Goal: Task Accomplishment & Management: Use online tool/utility

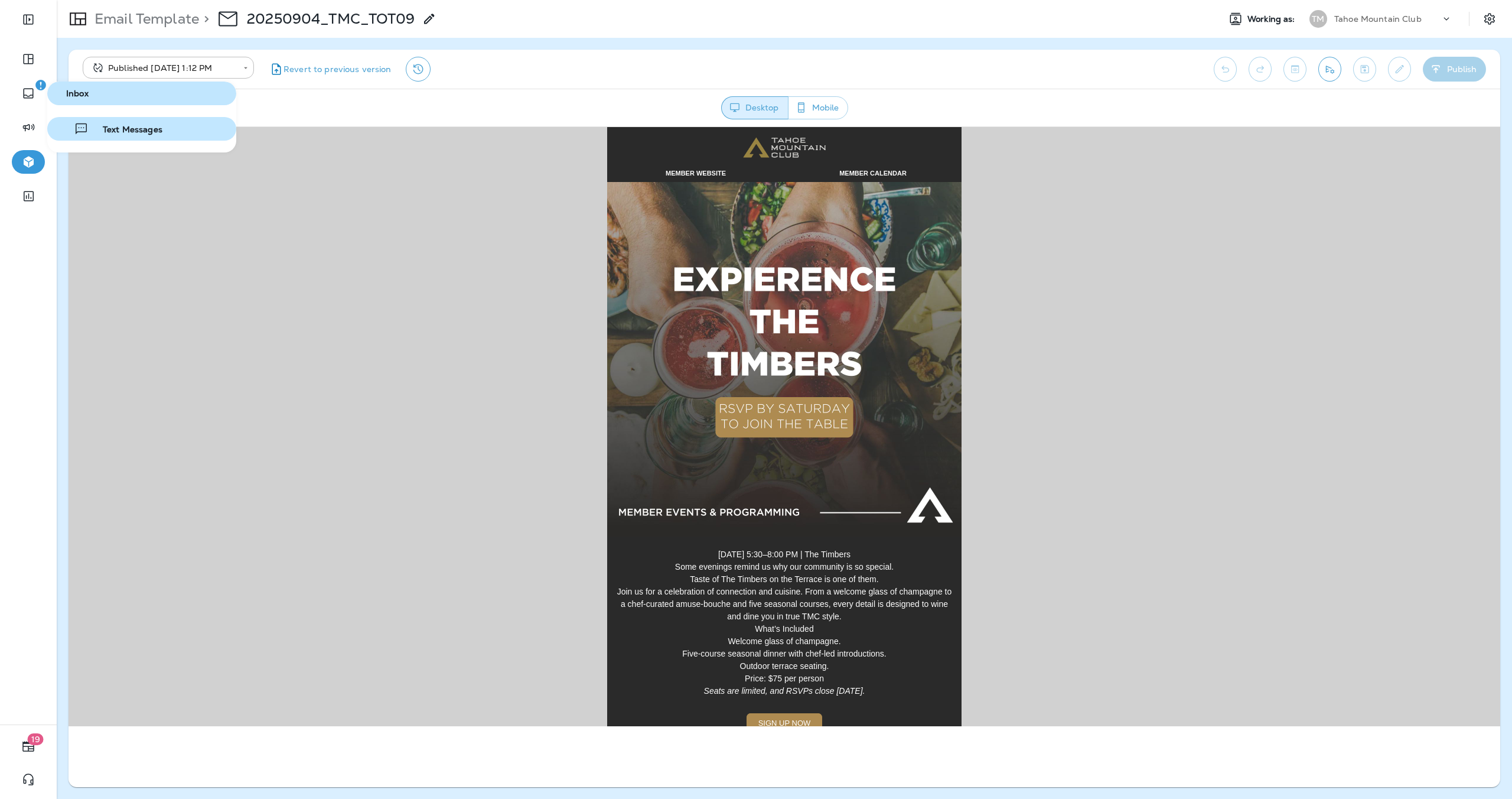
click at [123, 128] on span "Text Messages" at bounding box center [126, 131] width 74 height 11
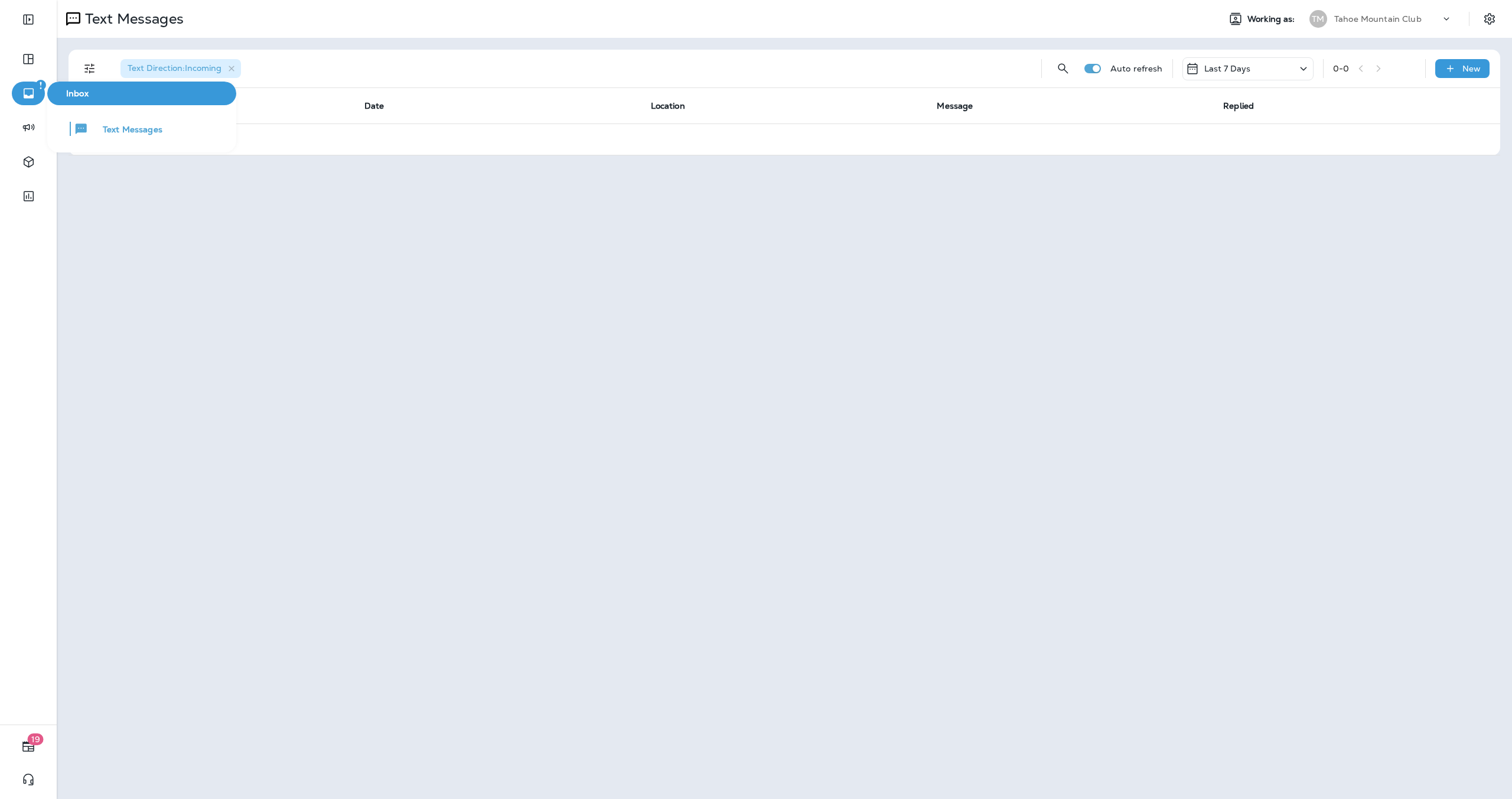
click at [28, 90] on icon "button" at bounding box center [28, 93] width 15 height 14
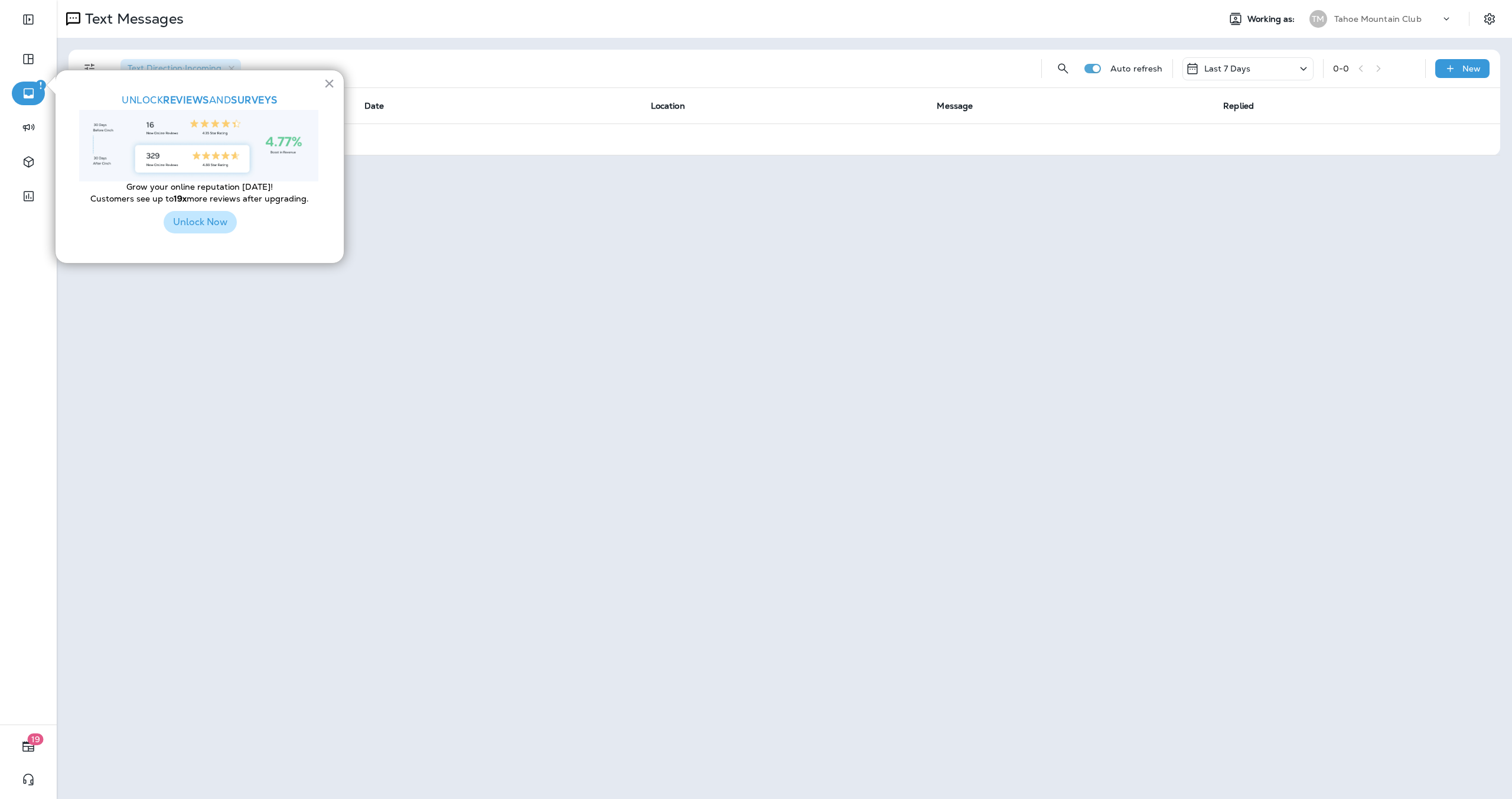
click at [203, 221] on button "Unlock Now" at bounding box center [201, 222] width 74 height 22
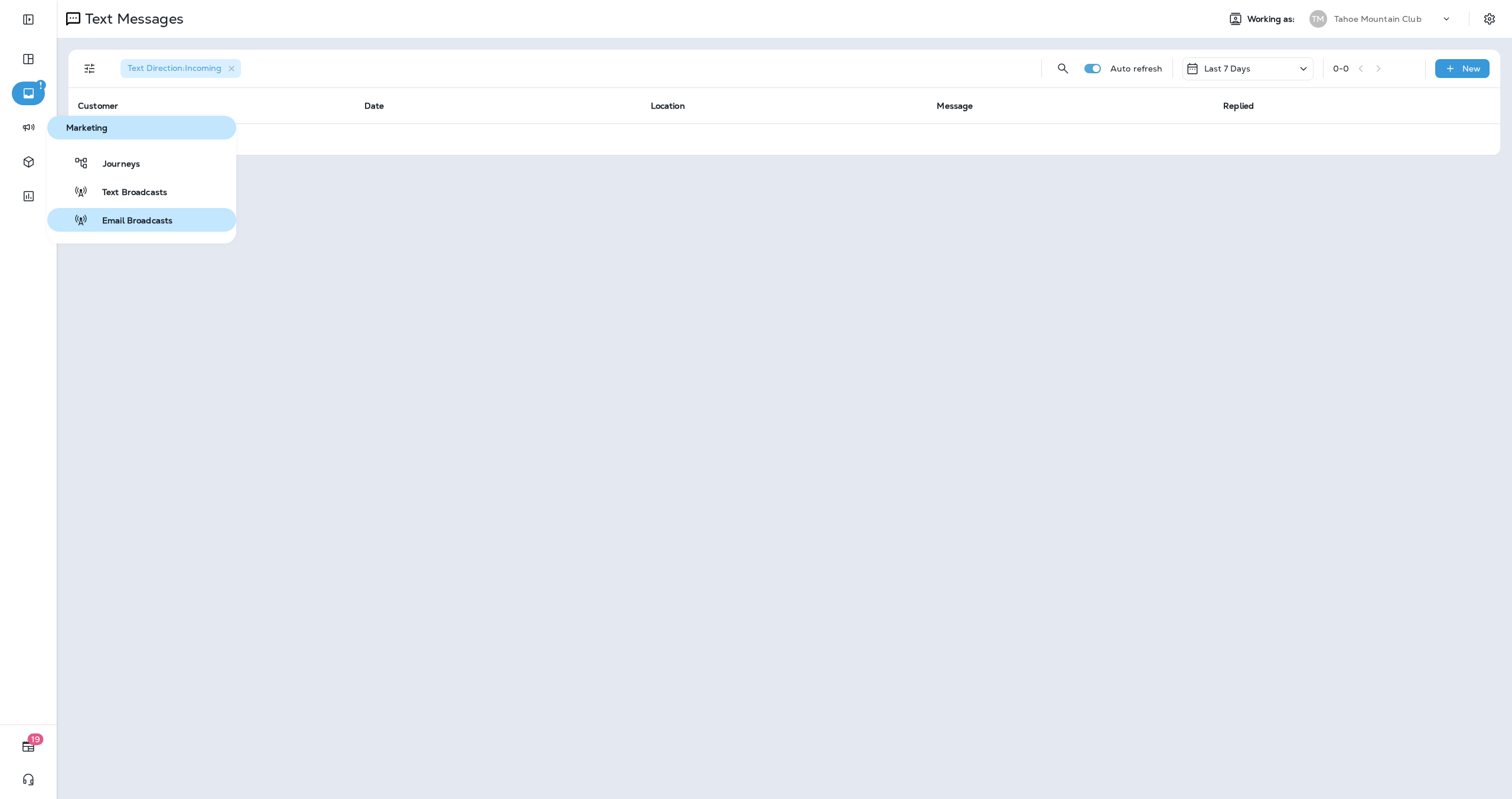
click at [143, 216] on span "Email Broadcasts" at bounding box center [131, 221] width 85 height 11
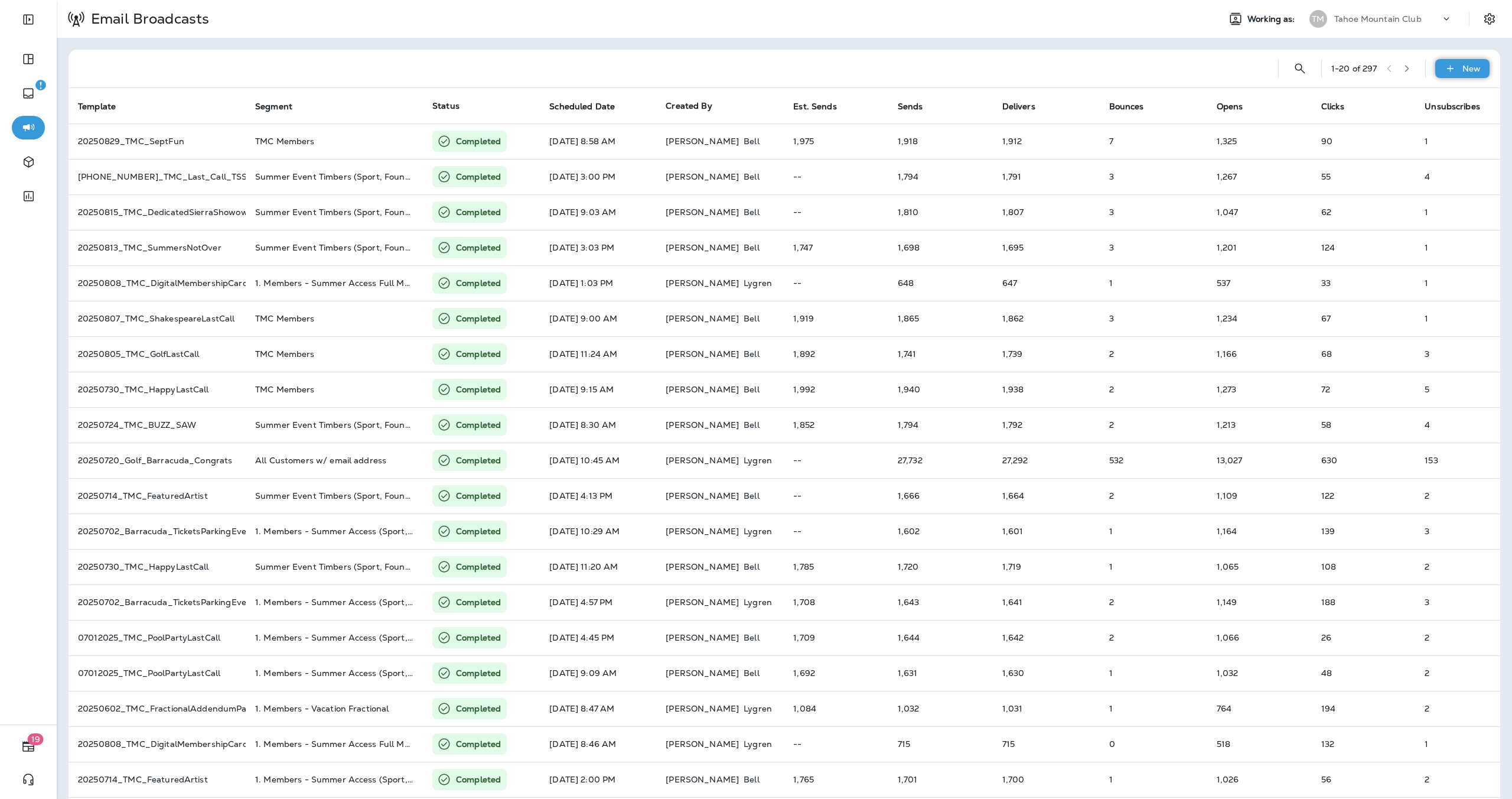
click at [1445, 67] on icon at bounding box center [1451, 68] width 12 height 12
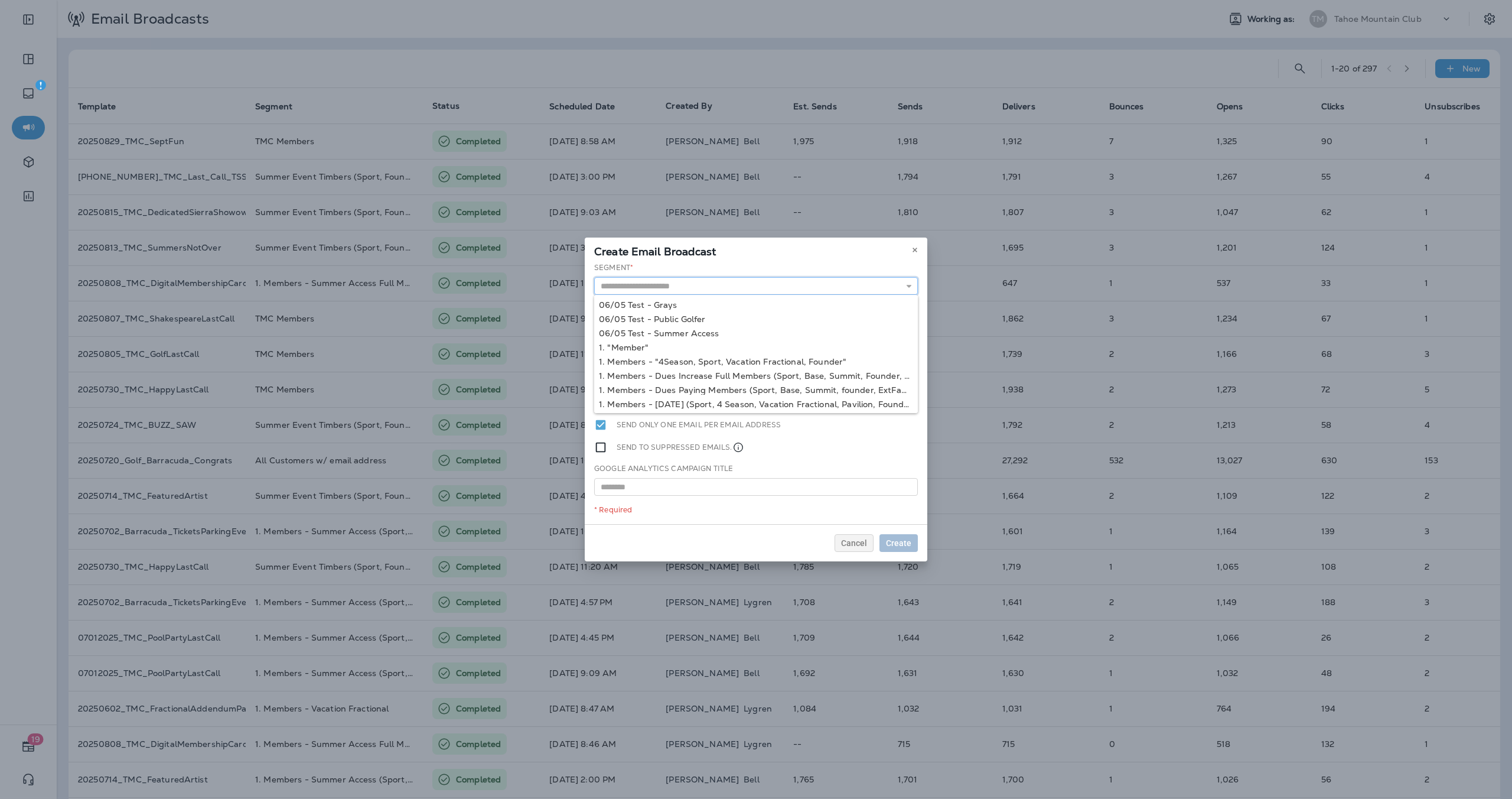
click at [781, 287] on input "text" at bounding box center [756, 286] width 324 height 18
click at [856, 539] on span "Cancel" at bounding box center [854, 543] width 26 height 8
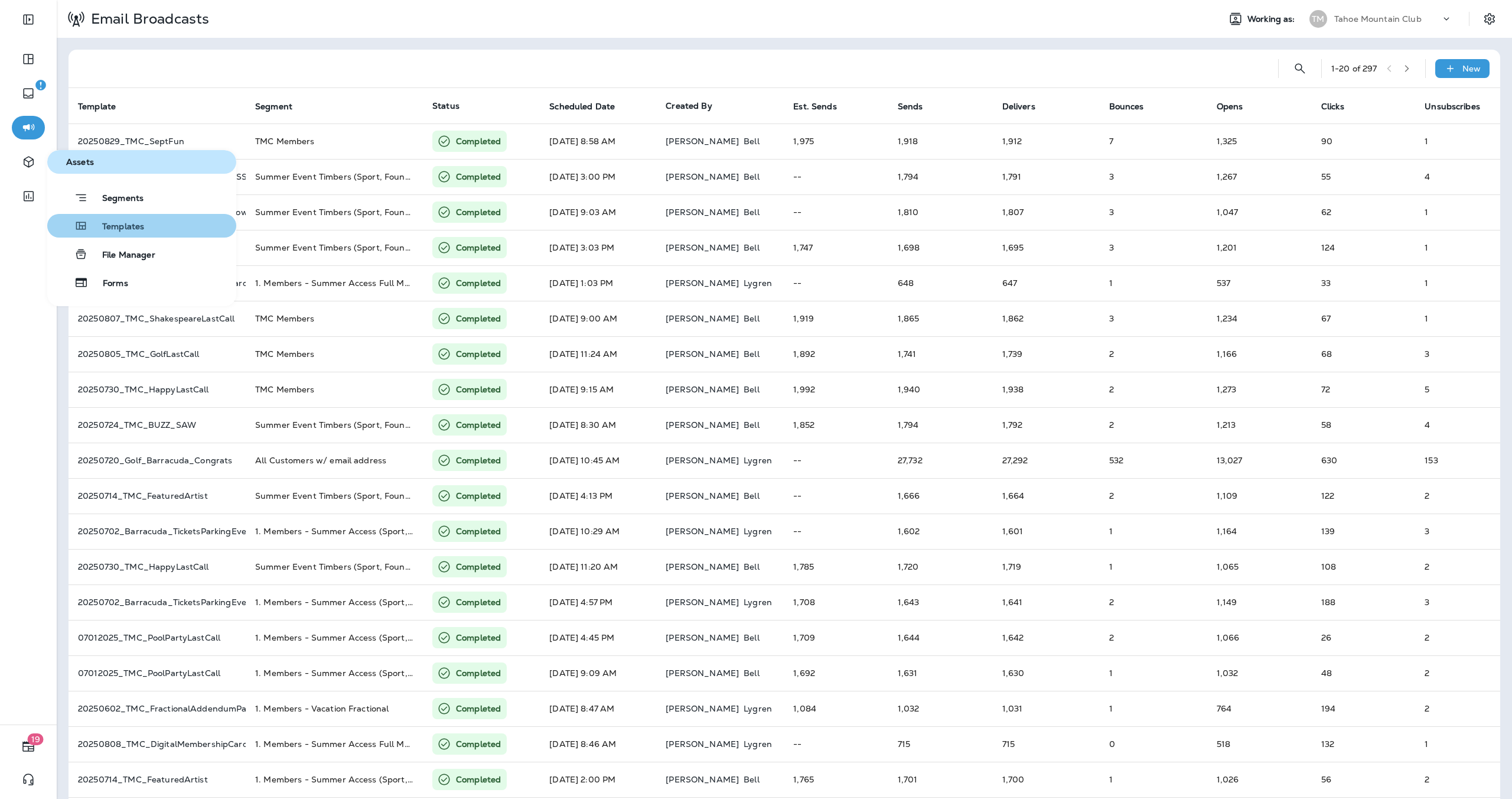
click at [134, 228] on span "Templates" at bounding box center [116, 227] width 56 height 11
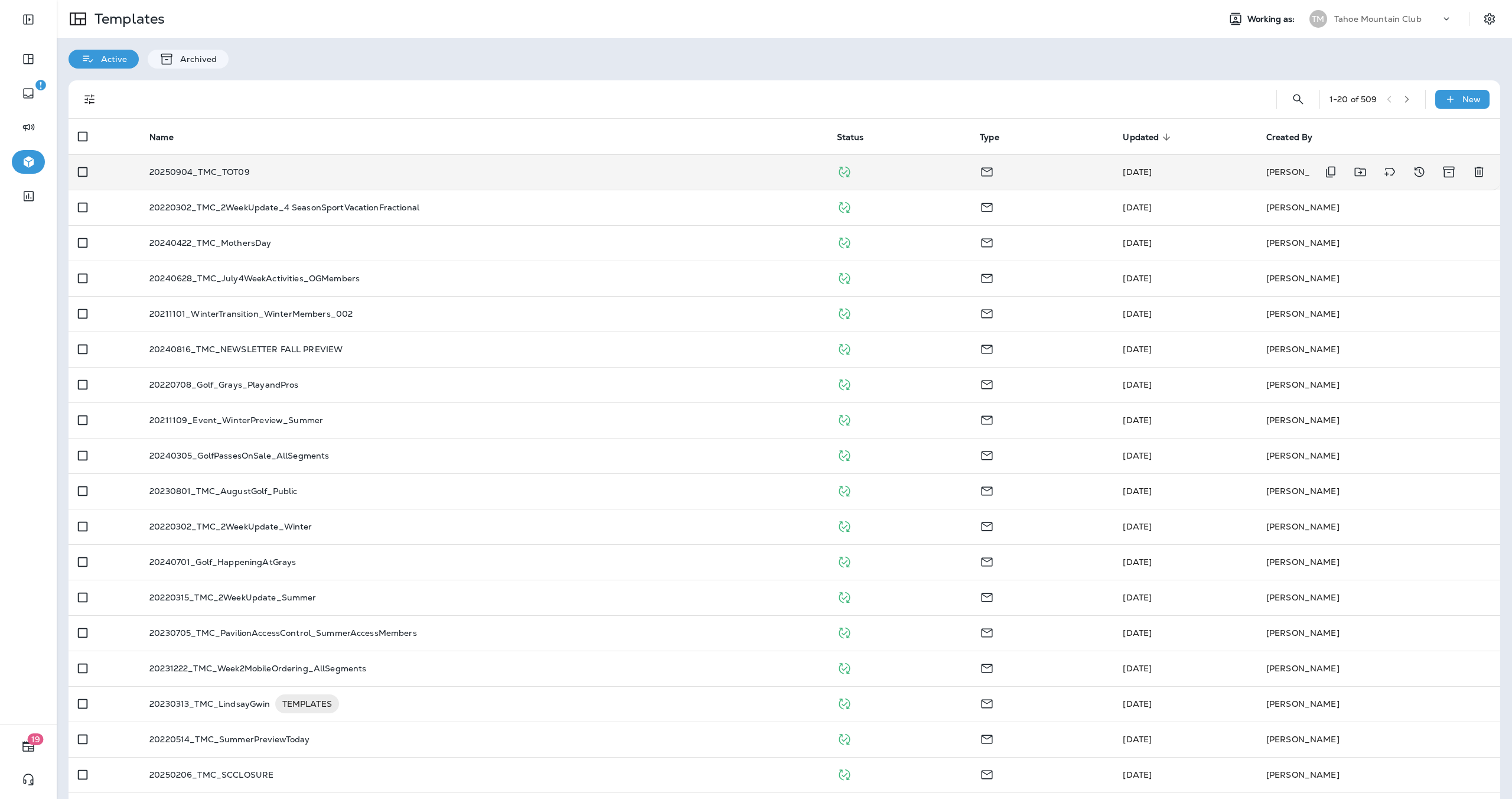
click at [241, 169] on p "20250904_TMC_TOT09" at bounding box center [199, 172] width 101 height 10
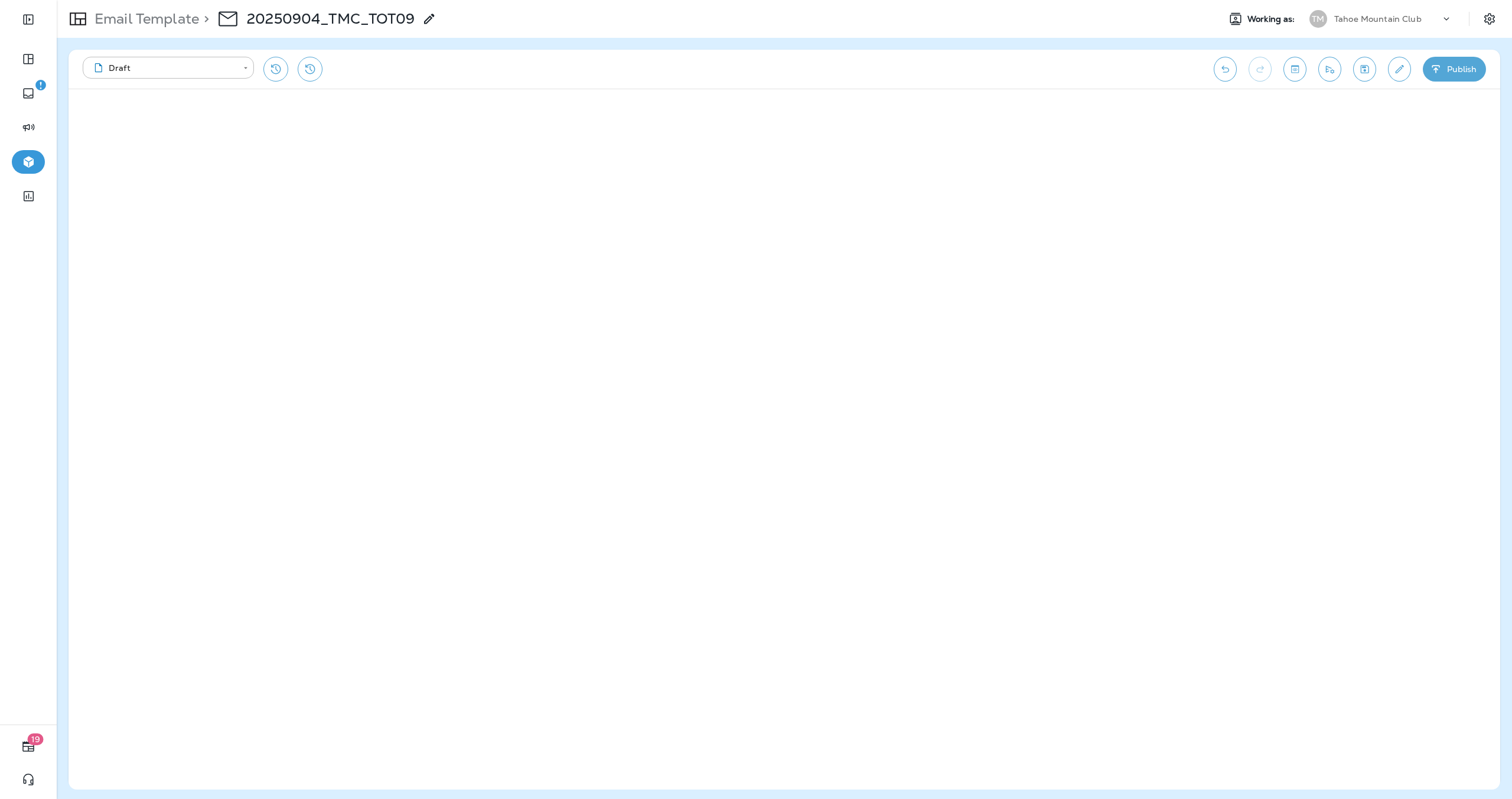
click at [1448, 71] on button "Publish" at bounding box center [1454, 69] width 63 height 25
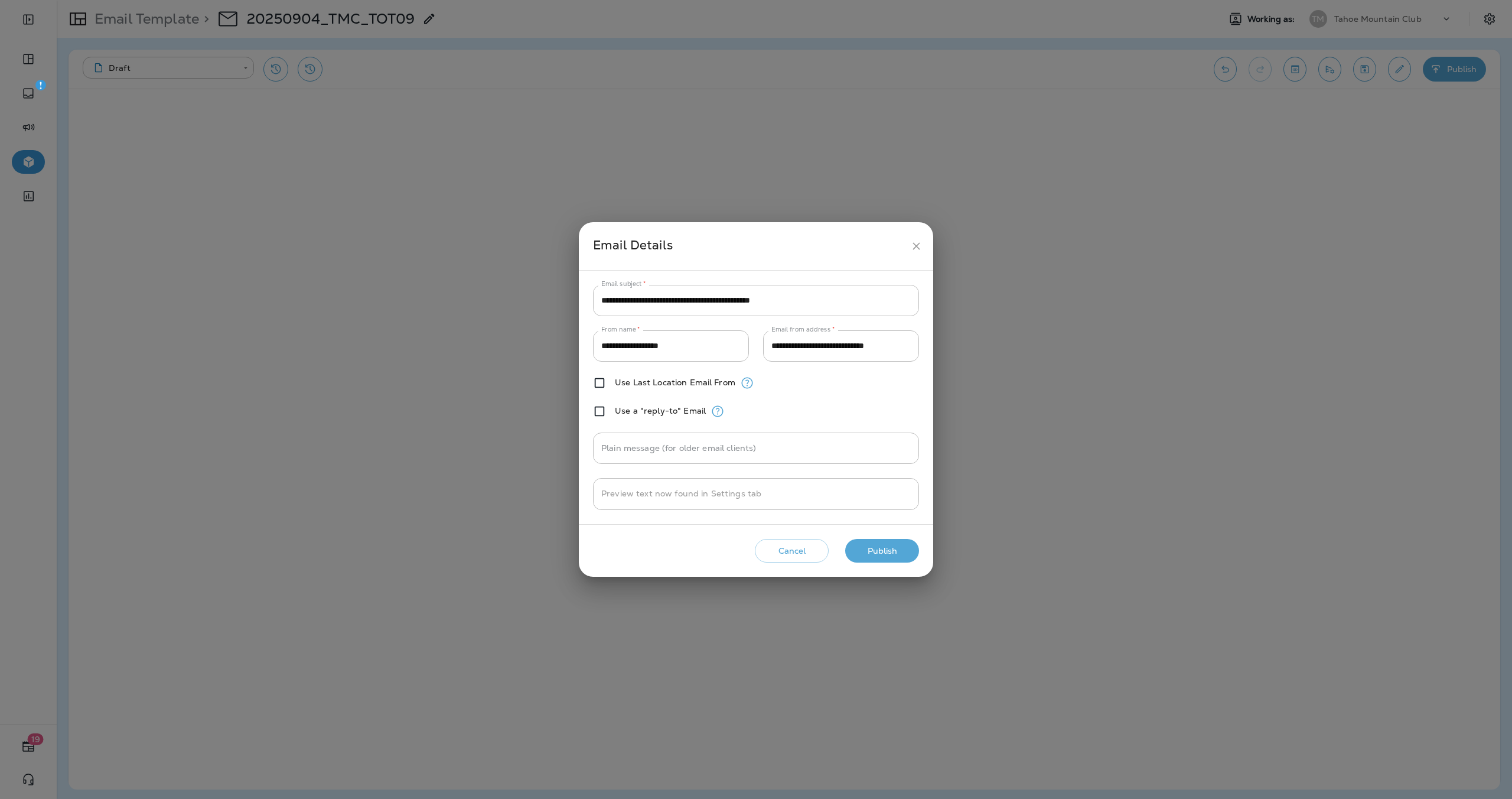
click at [892, 555] on button "Publish" at bounding box center [882, 550] width 74 height 24
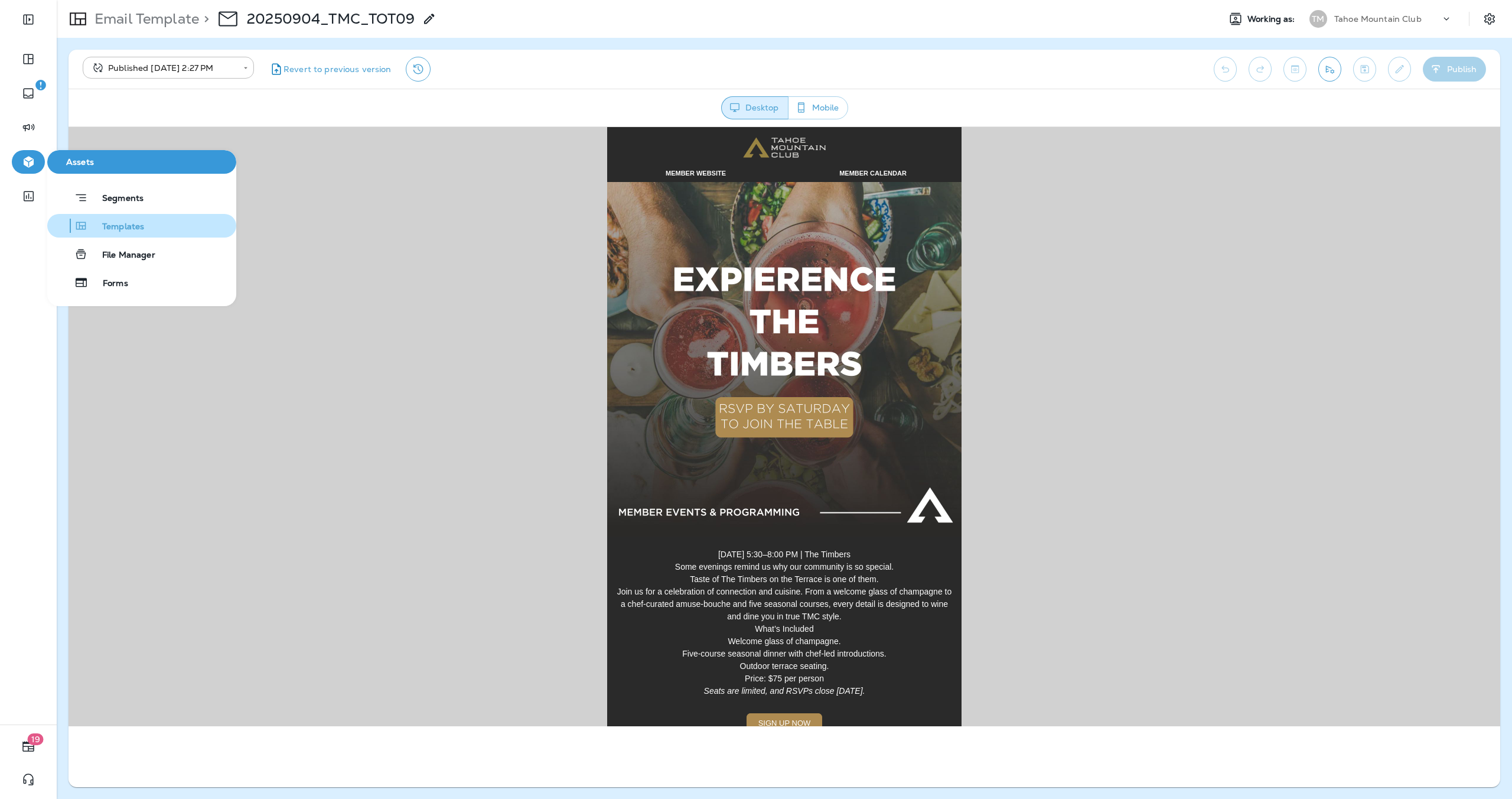
click at [98, 226] on span "Templates" at bounding box center [116, 227] width 56 height 11
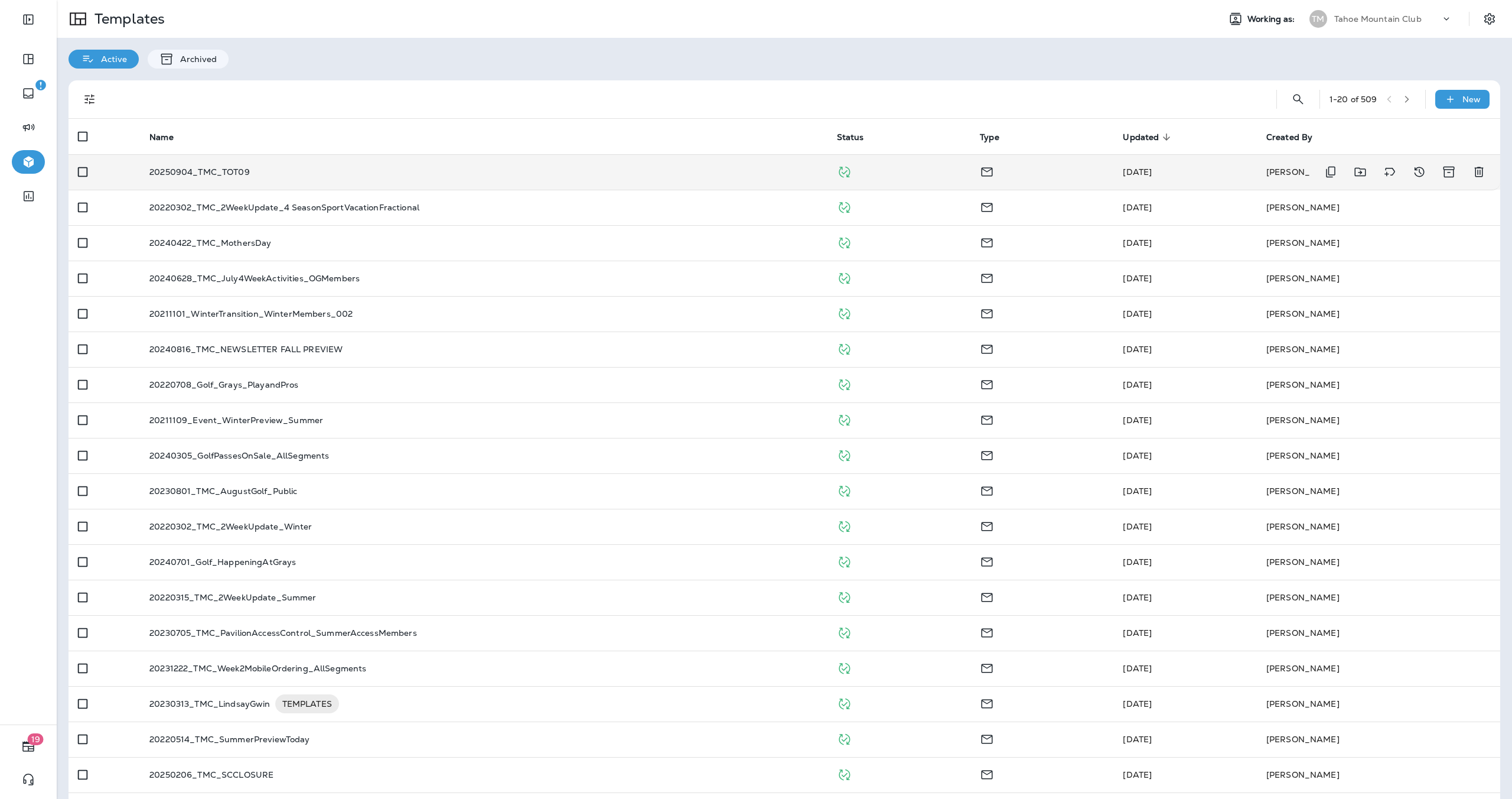
click at [235, 171] on p "20250904_TMC_TOT09" at bounding box center [199, 172] width 101 height 10
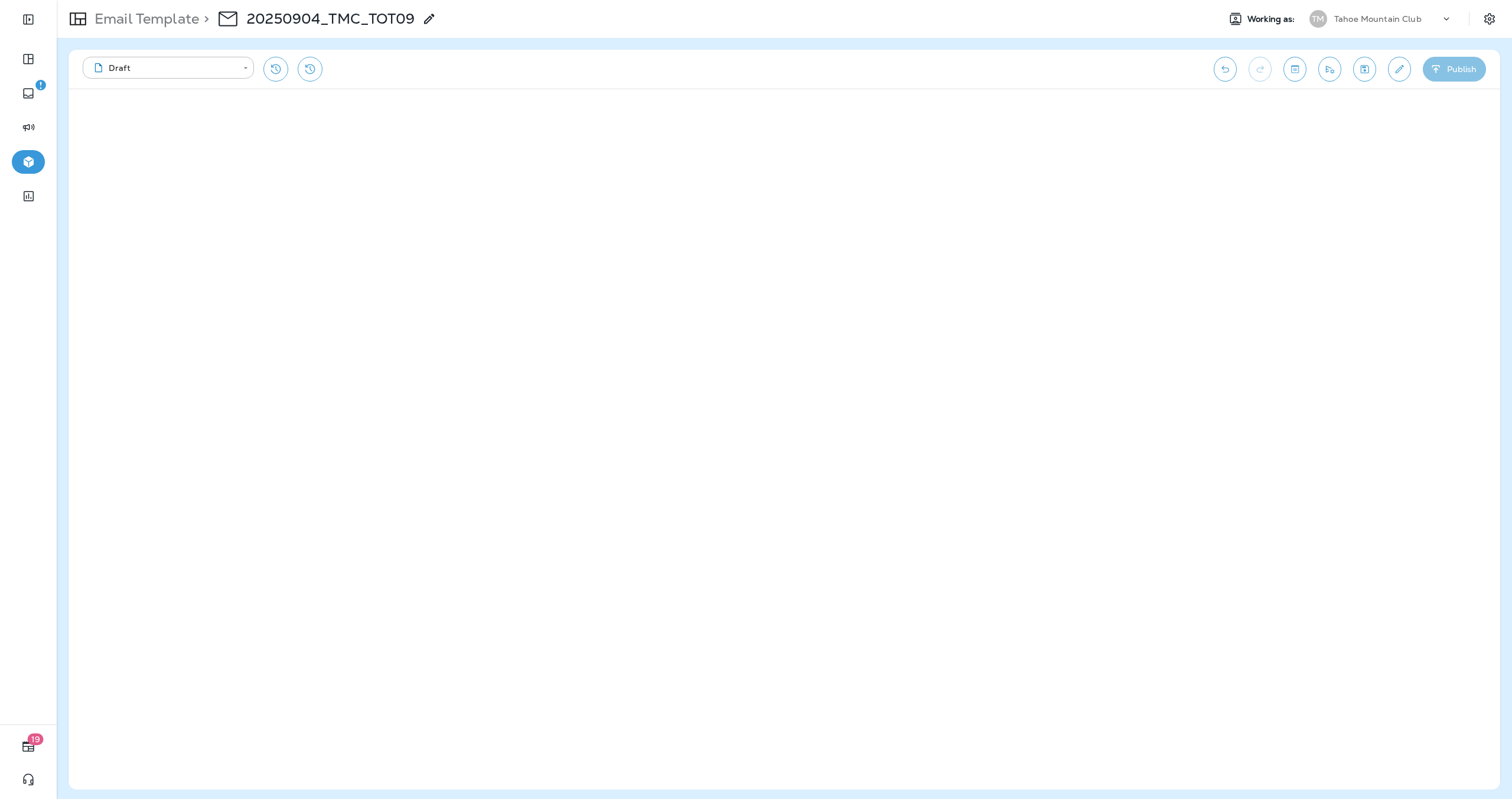
click at [1459, 69] on button "Publish" at bounding box center [1454, 69] width 63 height 25
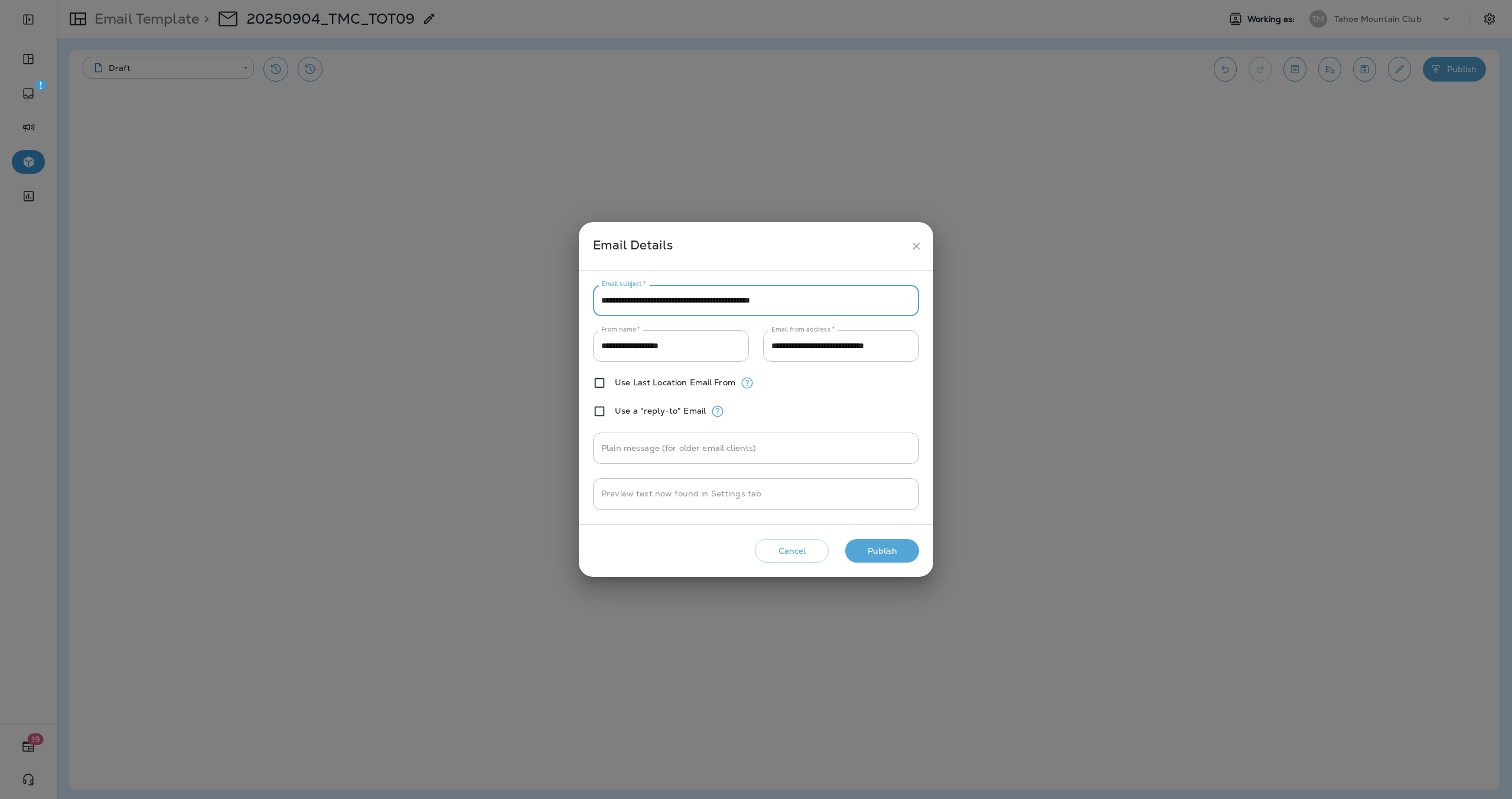
click at [816, 300] on input "**********" at bounding box center [756, 300] width 326 height 31
drag, startPoint x: 818, startPoint y: 300, endPoint x: 551, endPoint y: 296, distance: 267.0
click at [551, 296] on div "**********" at bounding box center [756, 399] width 1512 height 799
paste input "text"
type input "**********"
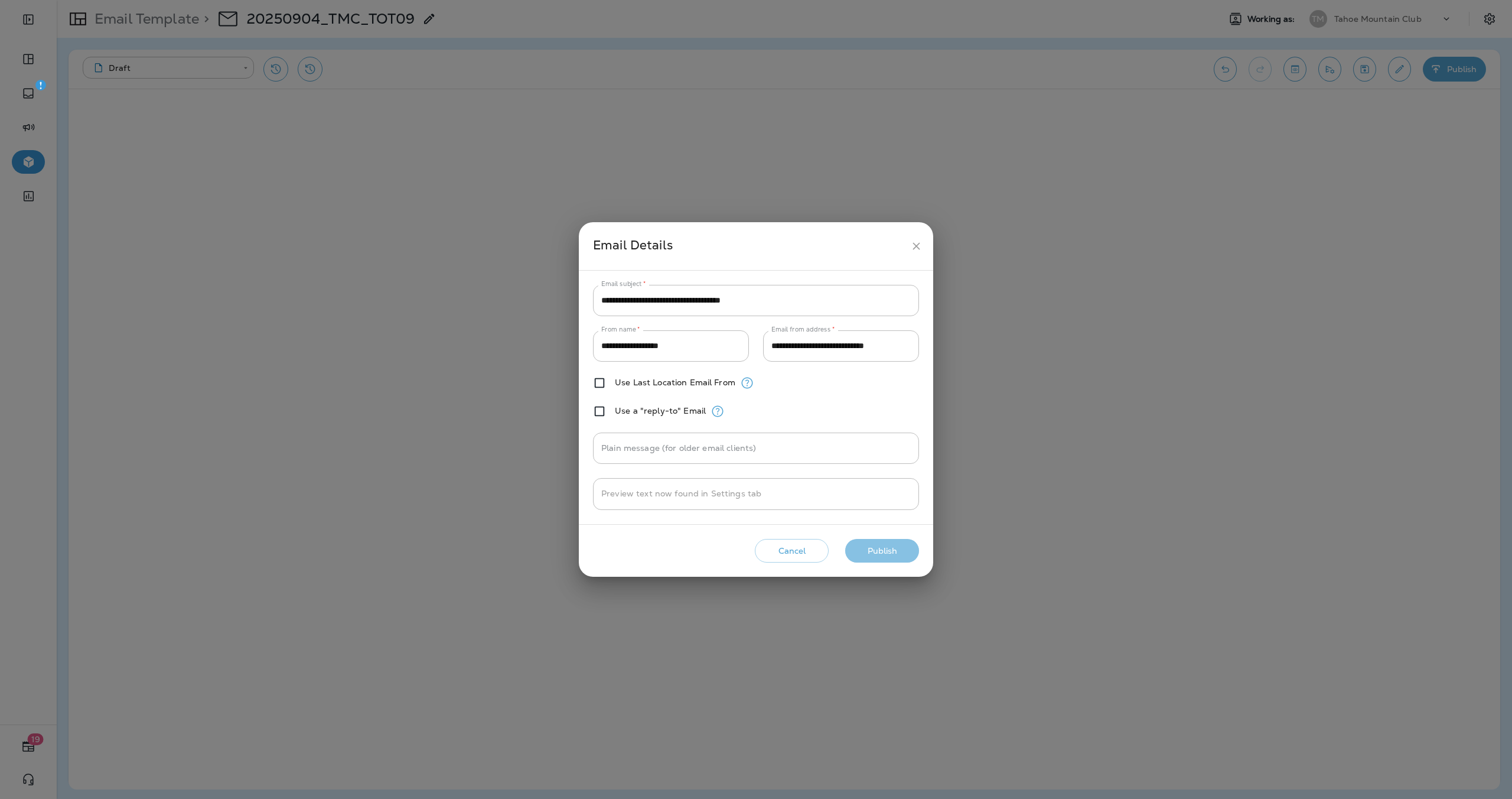
click at [878, 550] on button "Publish" at bounding box center [882, 550] width 74 height 24
